Goal: Find specific page/section: Find specific page/section

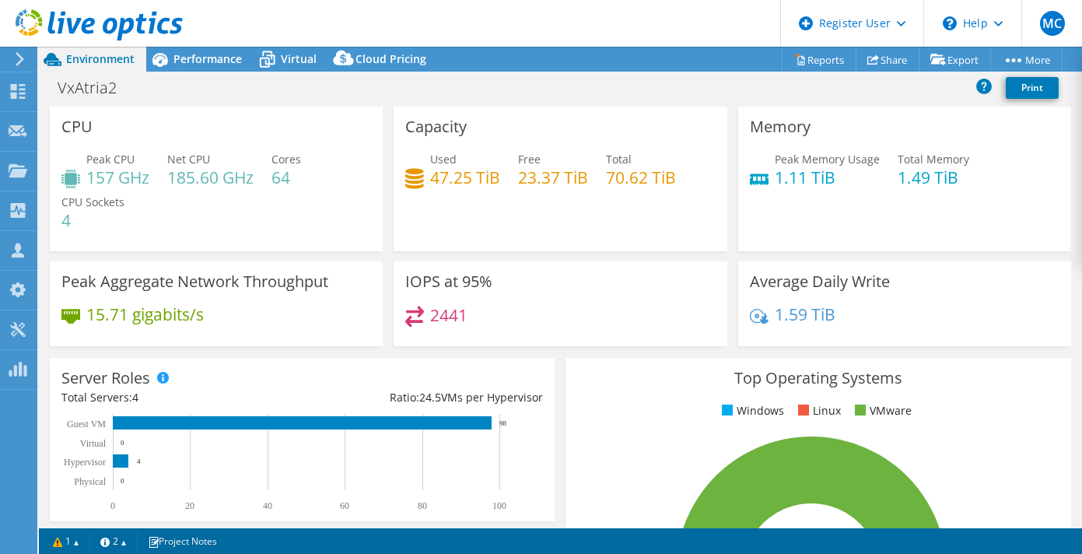
select select "USD"
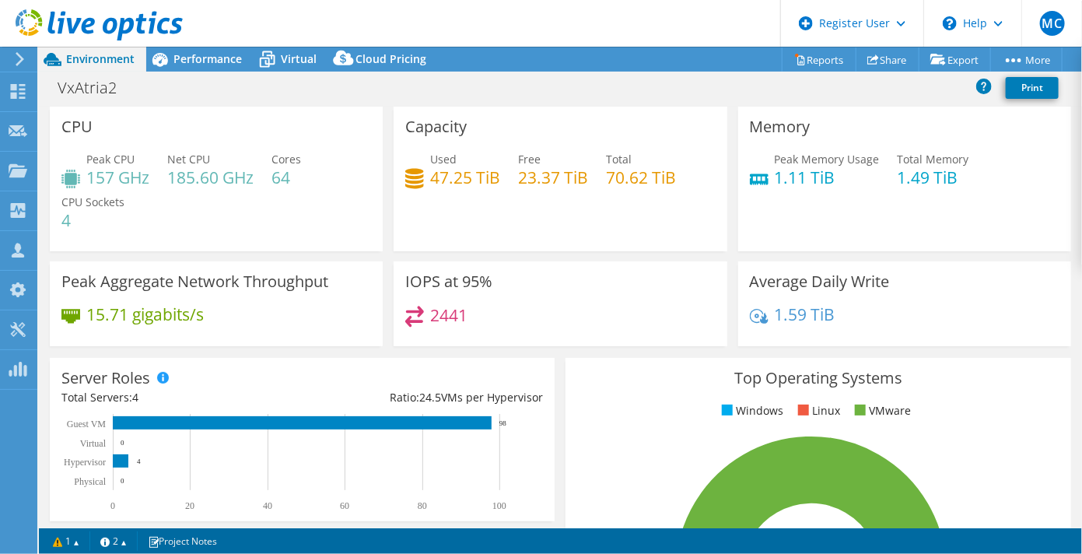
drag, startPoint x: 1051, startPoint y: 20, endPoint x: 644, endPoint y: 33, distance: 407.1
click at [644, 33] on header "MC Dell User Micaela Christiernin Micaela.Christiernin@dell.com Dell My Profile…" at bounding box center [541, 23] width 1082 height 47
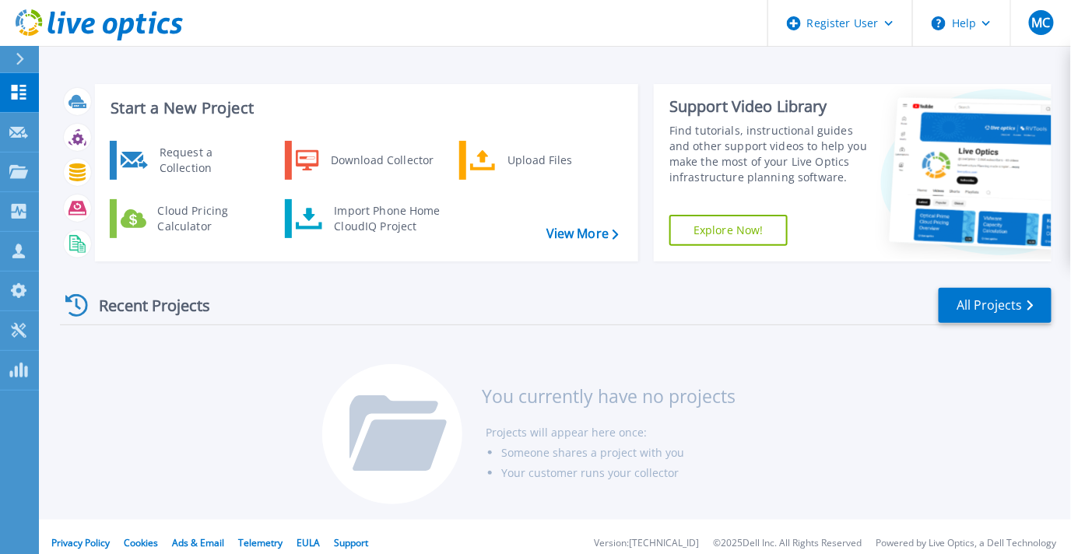
scroll to position [12, 0]
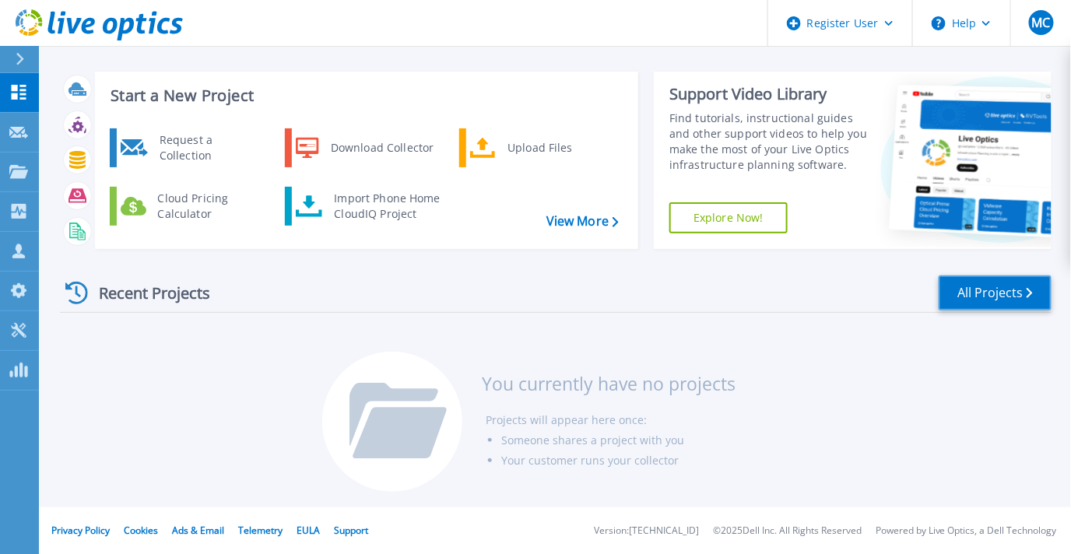
click at [989, 285] on link "All Projects" at bounding box center [994, 292] width 113 height 35
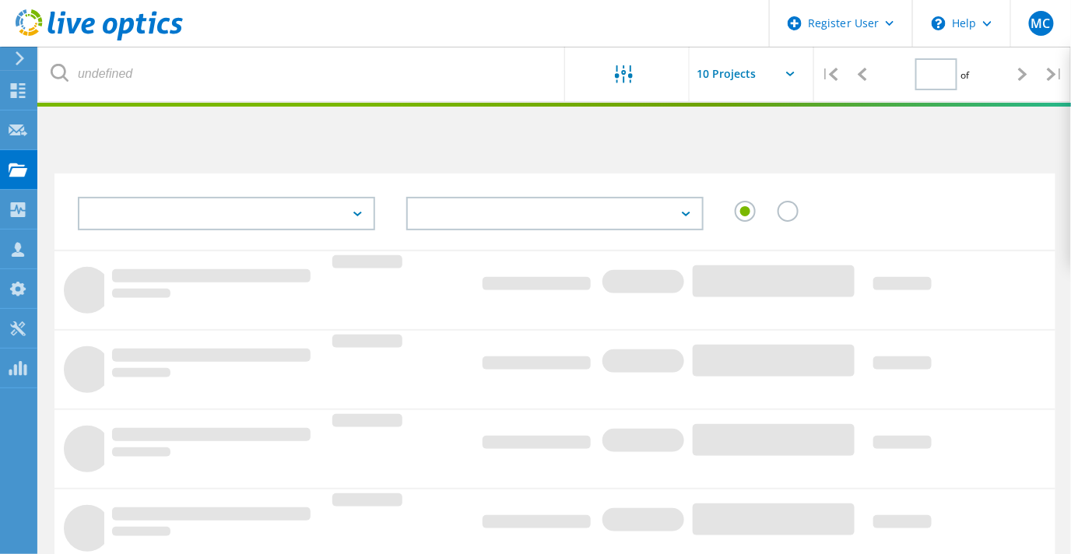
type input "1"
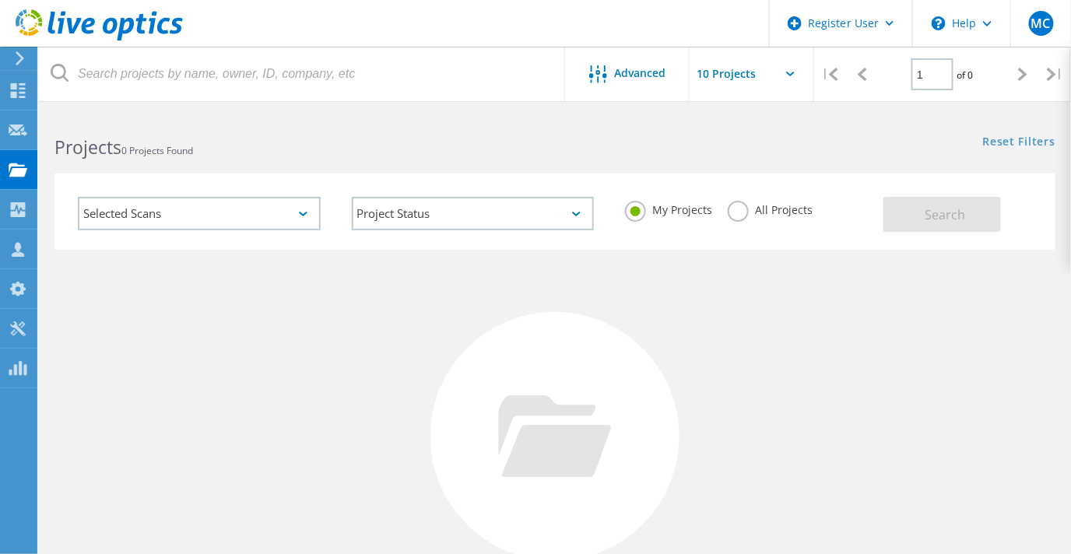
click at [736, 207] on label "All Projects" at bounding box center [769, 208] width 85 height 15
click at [0, 0] on input "All Projects" at bounding box center [0, 0] width 0 height 0
click at [297, 219] on div "Selected Scans" at bounding box center [199, 213] width 243 height 33
click at [313, 181] on div "Selected Scans" at bounding box center [199, 213] width 274 height 65
click at [306, 204] on div "Selected Scans" at bounding box center [199, 213] width 243 height 33
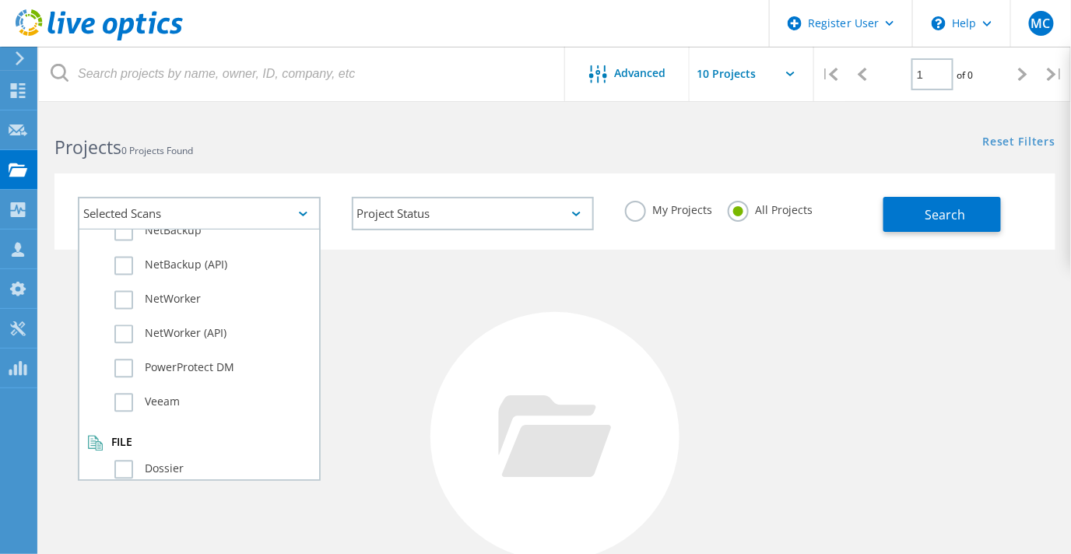
scroll to position [1078, 0]
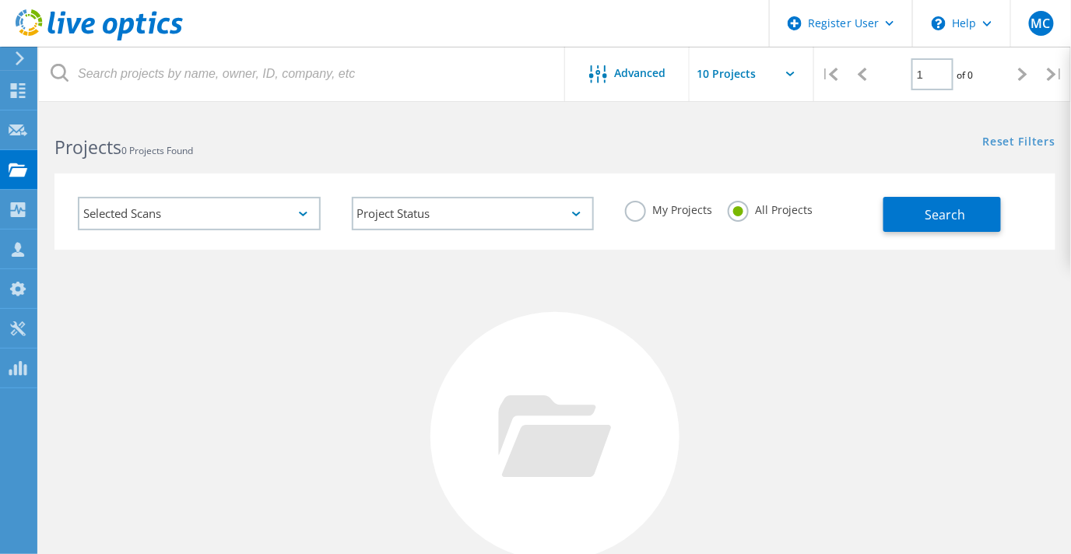
click at [380, 135] on h2 "Projects 0 Projects Found" at bounding box center [296, 148] width 485 height 26
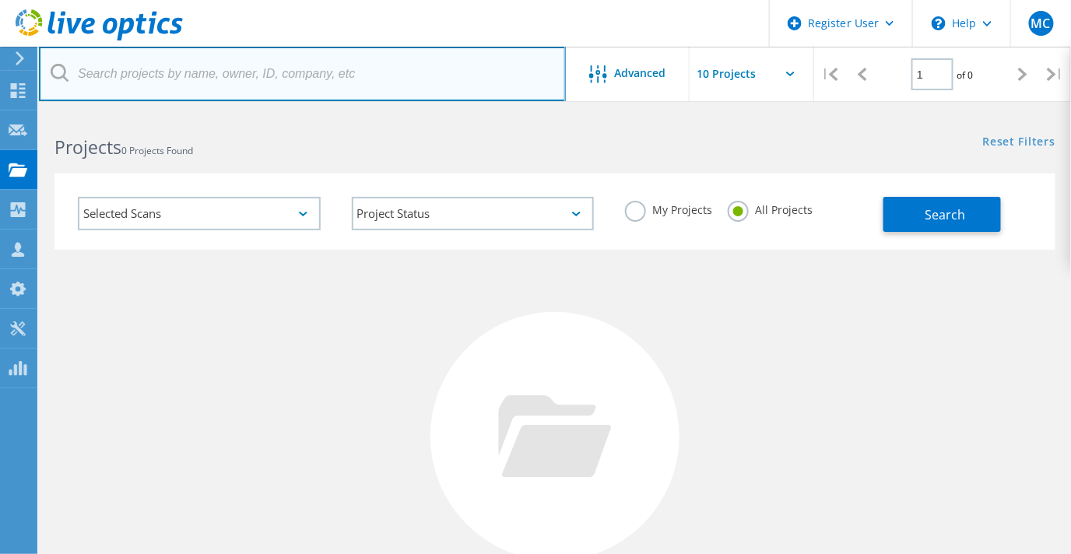
click at [240, 83] on input "text" at bounding box center [302, 74] width 527 height 54
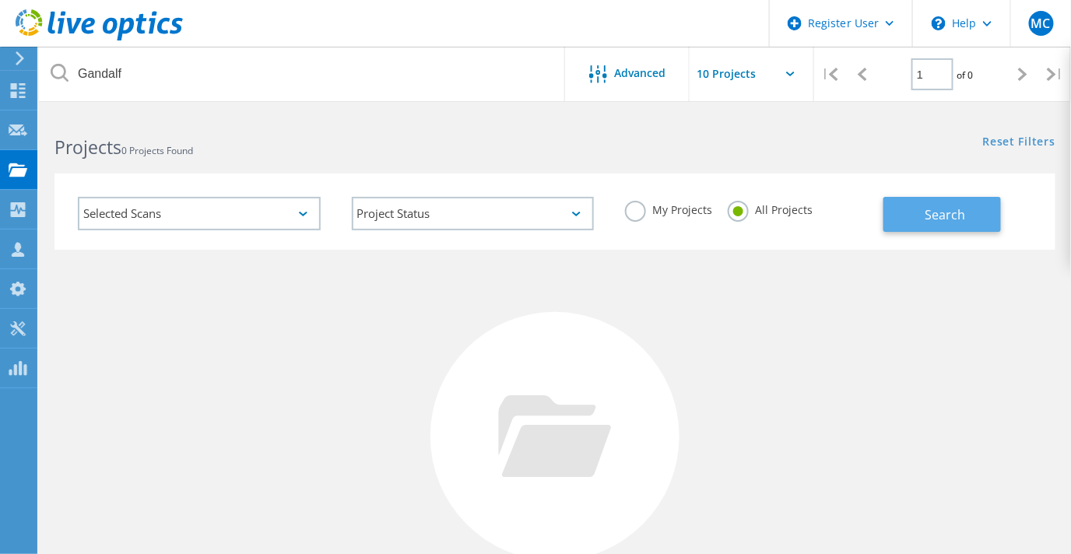
click at [931, 211] on span "Search" at bounding box center [944, 214] width 40 height 17
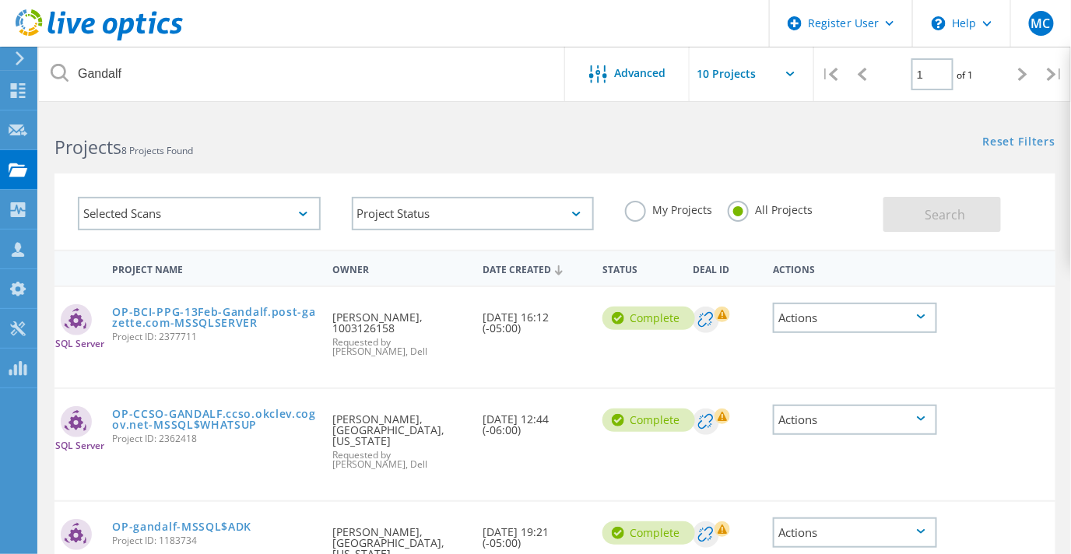
scroll to position [0, 0]
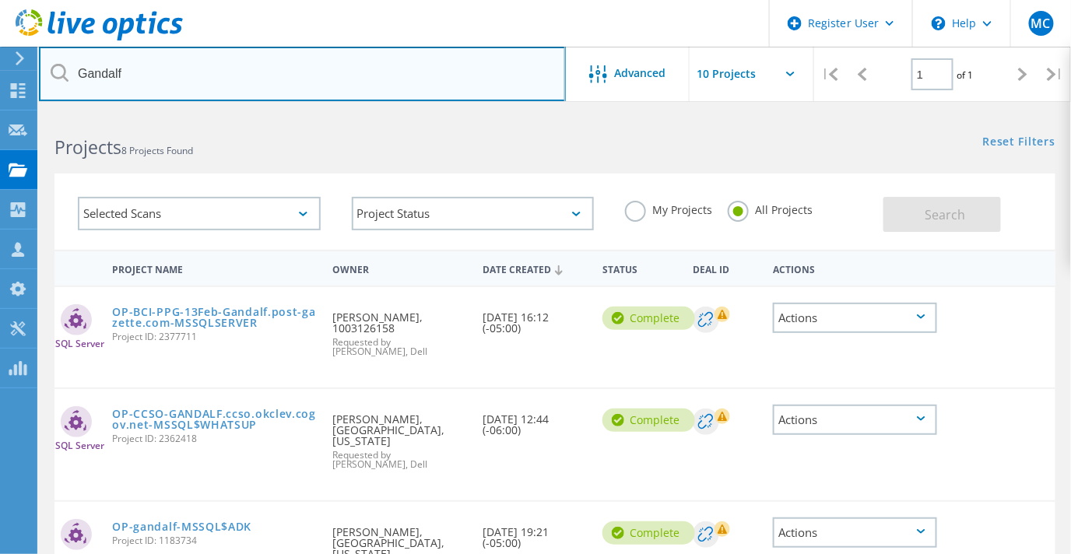
click at [178, 76] on input "Gandalf" at bounding box center [302, 74] width 527 height 54
type input "Gandalf distribution"
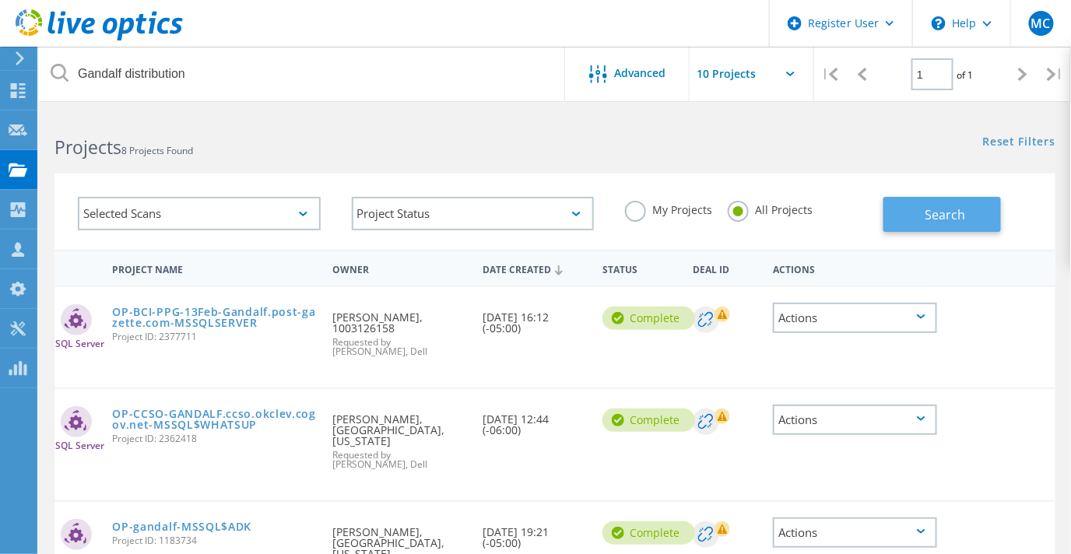
click at [940, 218] on span "Search" at bounding box center [944, 214] width 40 height 17
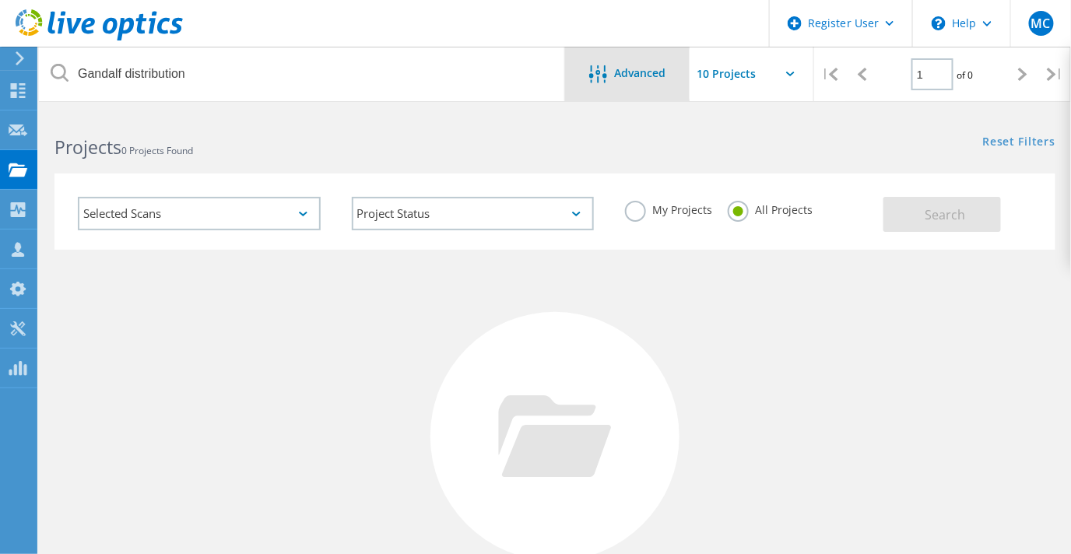
click at [633, 85] on div "Advanced" at bounding box center [627, 74] width 124 height 54
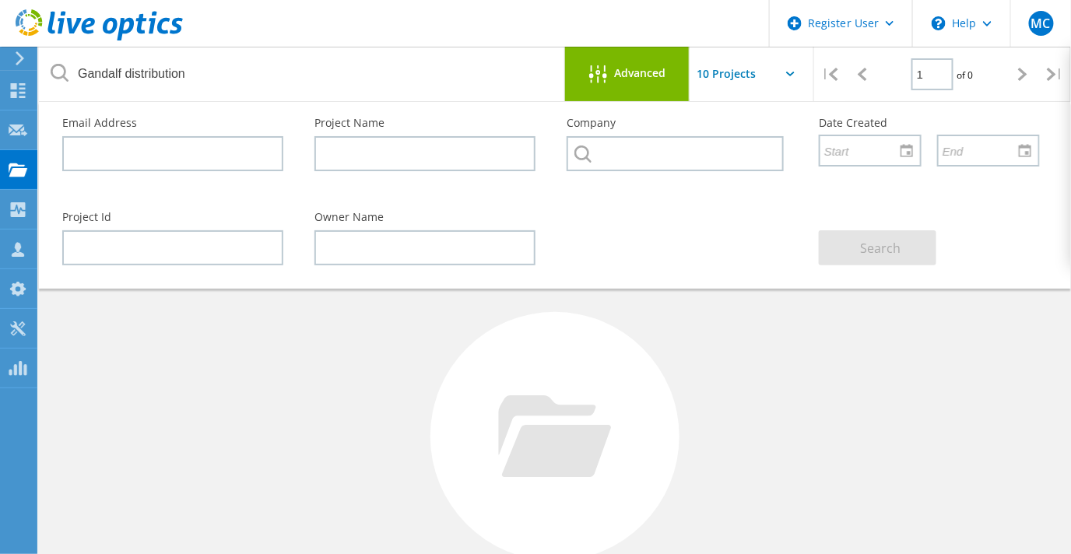
click at [731, 345] on div "No Projects Found Try refining your search." at bounding box center [554, 451] width 1001 height 402
click at [700, 427] on div "No Projects Found Try refining your search." at bounding box center [554, 451] width 1001 height 402
click at [1019, 238] on div "Search" at bounding box center [929, 238] width 252 height 85
